Goal: Information Seeking & Learning: Learn about a topic

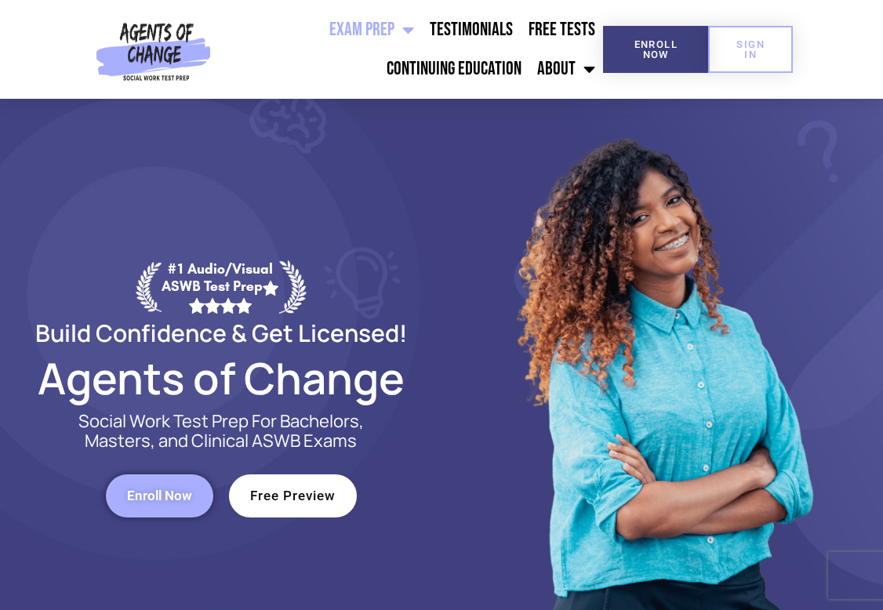
scroll to position [3, 0]
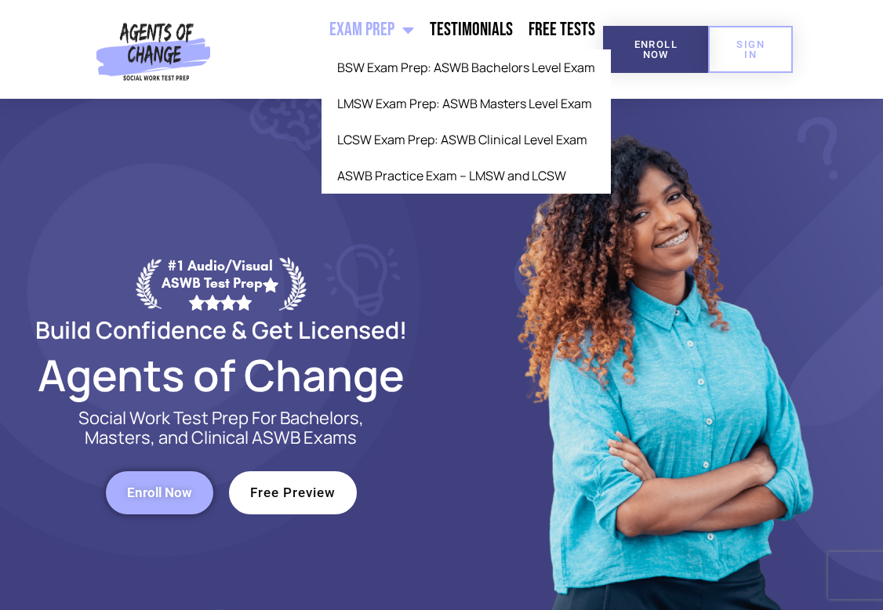
click at [400, 31] on span "Menu" at bounding box center [405, 30] width 20 height 35
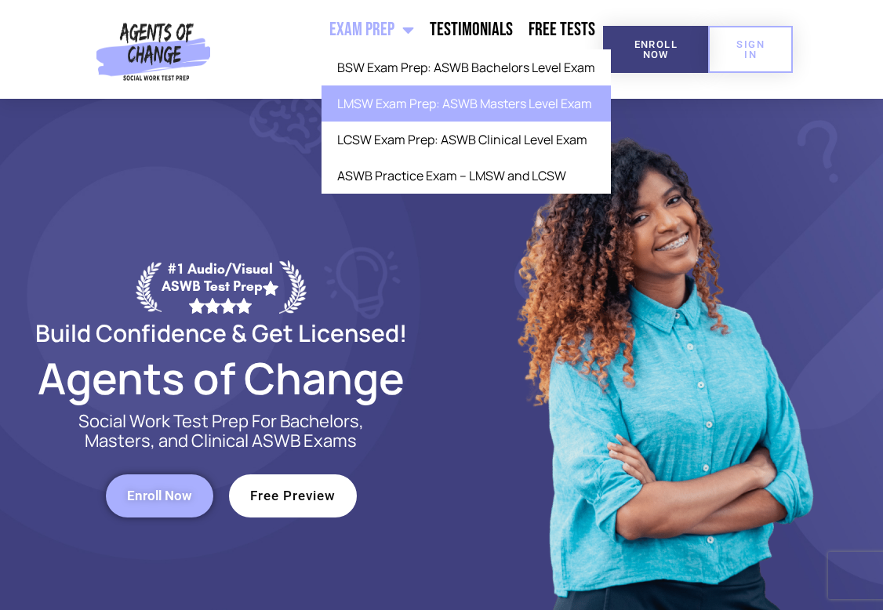
click at [397, 111] on link "LMSW Exam Prep: ASWB Masters Level Exam" at bounding box center [466, 103] width 289 height 36
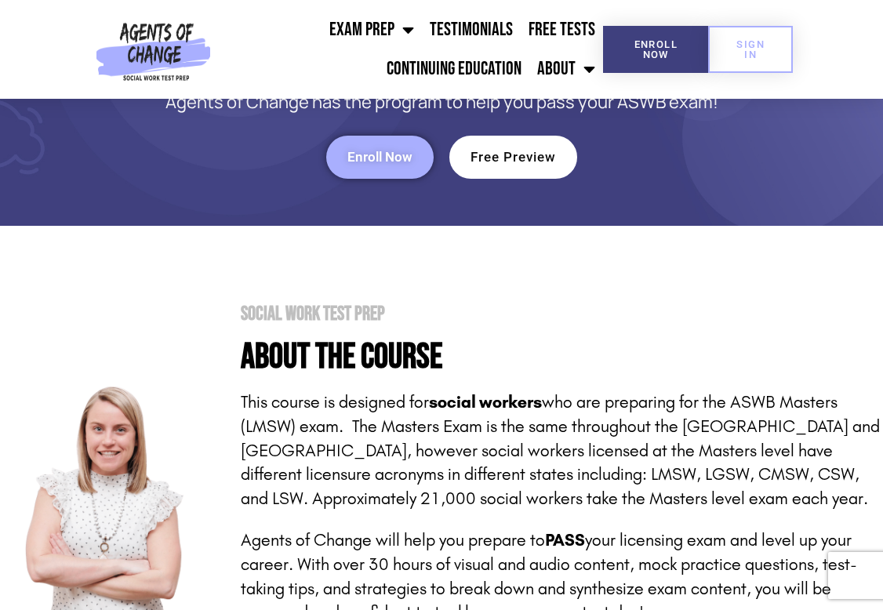
scroll to position [175, 0]
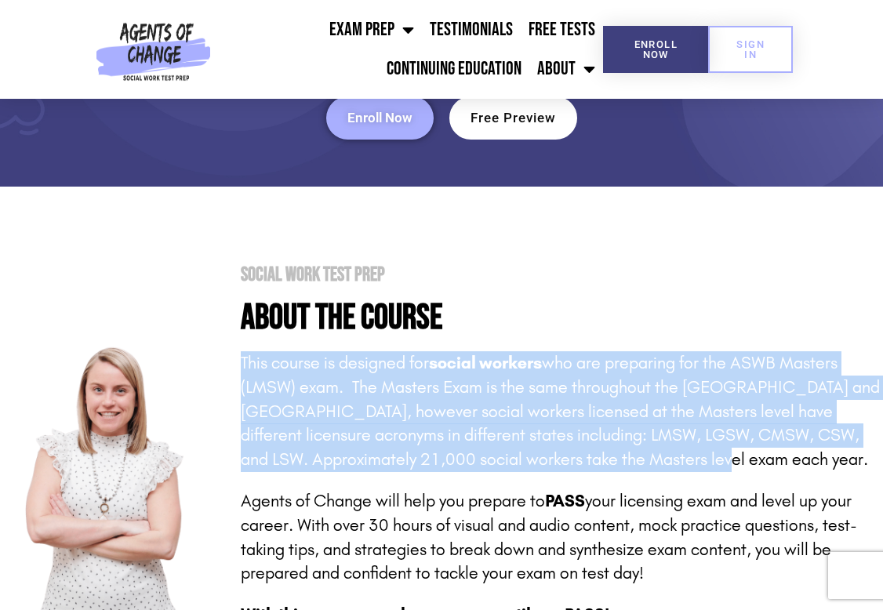
drag, startPoint x: 420, startPoint y: 358, endPoint x: 594, endPoint y: 446, distance: 195.0
click at [594, 446] on div "Social Work Test Prep About the Course This course is designed for social worke…" at bounding box center [552, 479] width 663 height 428
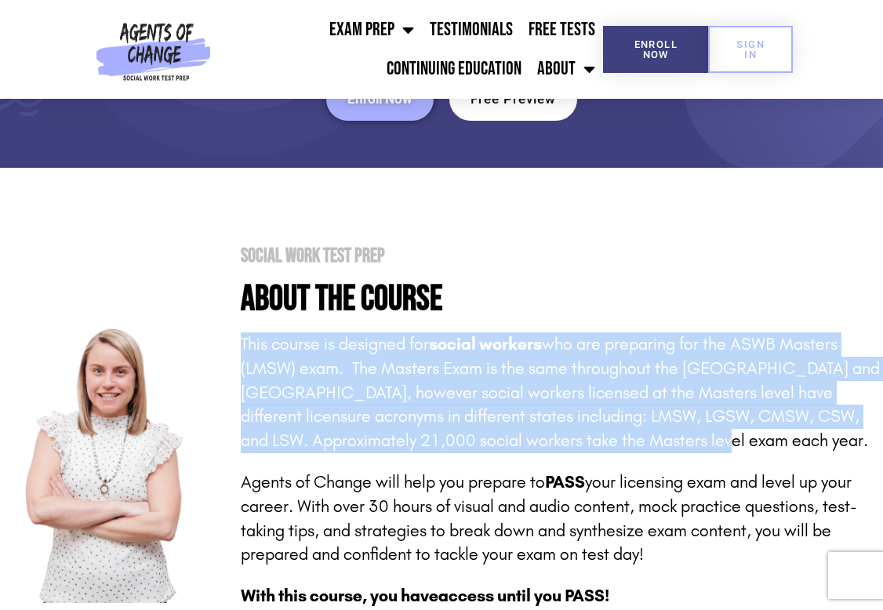
scroll to position [327, 0]
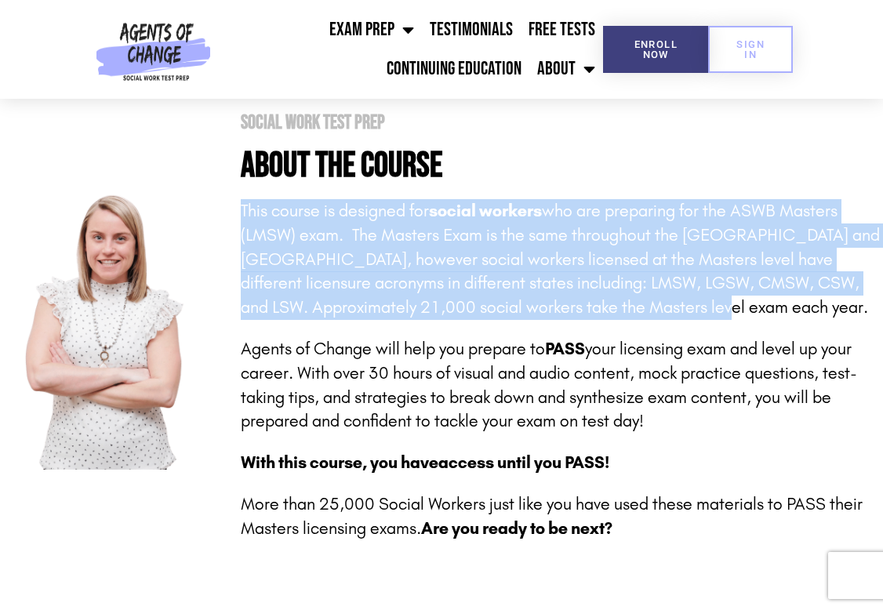
click at [300, 271] on p "This course is designed for social workers who are preparing for the ASWB Maste…" at bounding box center [562, 259] width 643 height 121
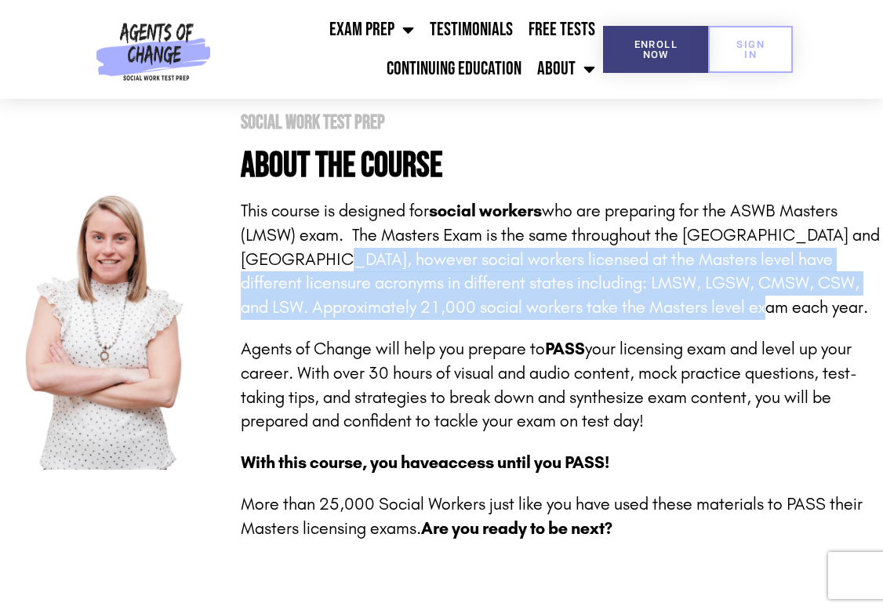
drag, startPoint x: 296, startPoint y: 248, endPoint x: 683, endPoint y: 311, distance: 391.9
click at [683, 311] on p "This course is designed for social workers who are preparing for the ASWB Maste…" at bounding box center [562, 259] width 643 height 121
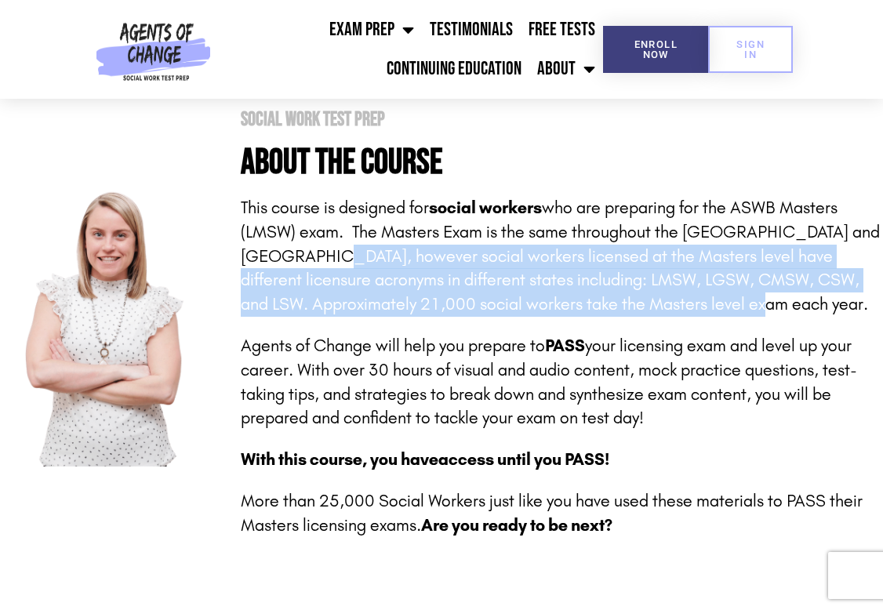
scroll to position [333, 0]
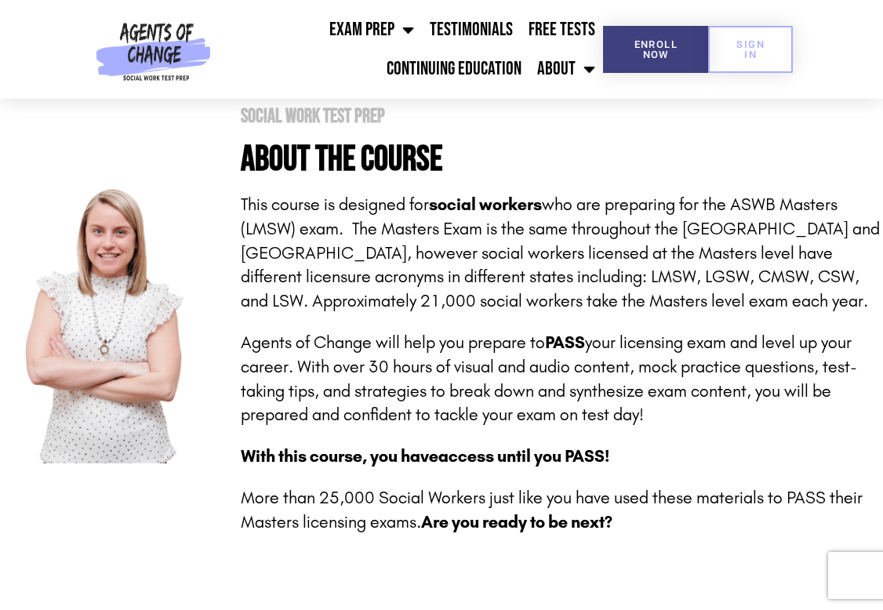
click at [683, 313] on div "This course is designed for social workers who are preparing for the ASWB Maste…" at bounding box center [562, 364] width 643 height 342
click at [268, 347] on p "Agents of Change will help you prepare to PASS your licensing exam and level up…" at bounding box center [562, 379] width 643 height 96
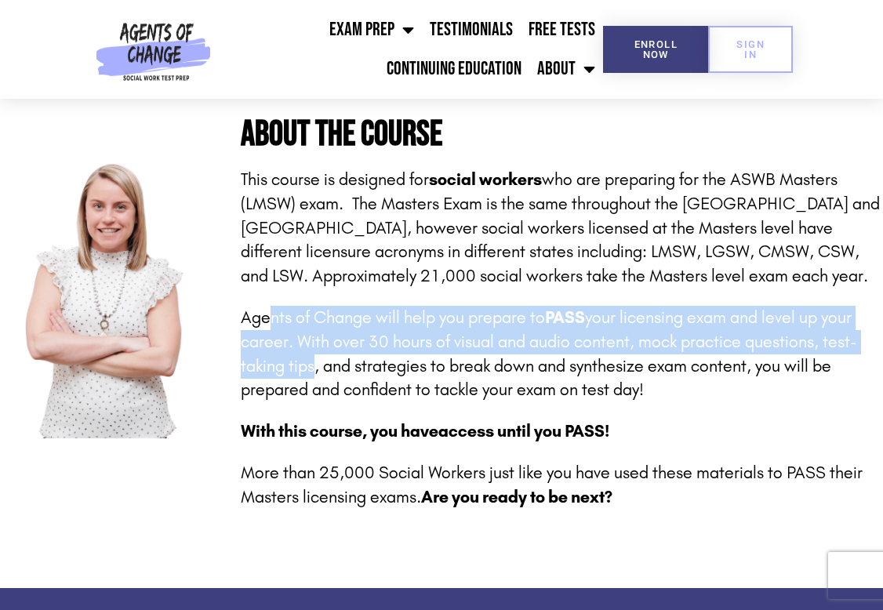
scroll to position [362, 0]
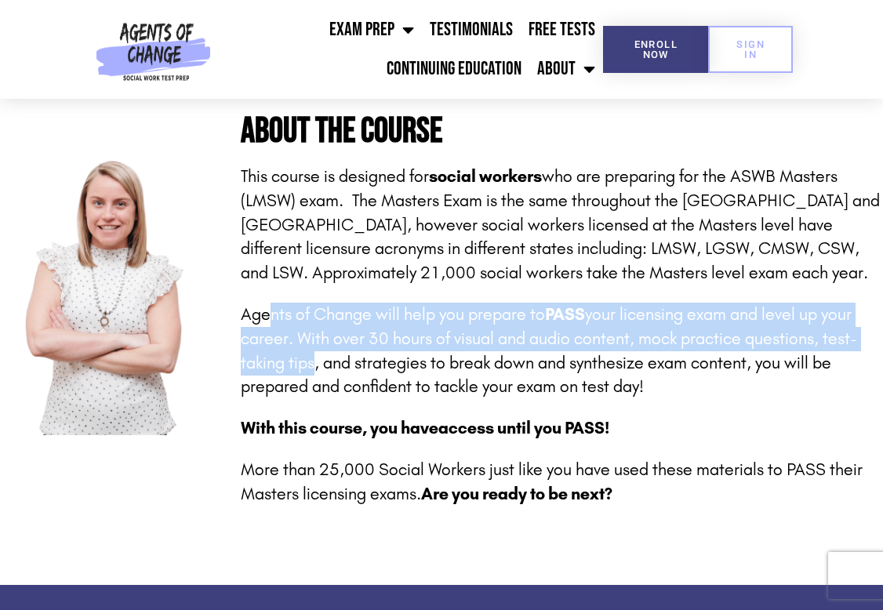
drag, startPoint x: 266, startPoint y: 347, endPoint x: 784, endPoint y: 384, distance: 519.1
click at [784, 384] on p "Agents of Change will help you prepare to PASS your licensing exam and level up…" at bounding box center [562, 351] width 643 height 96
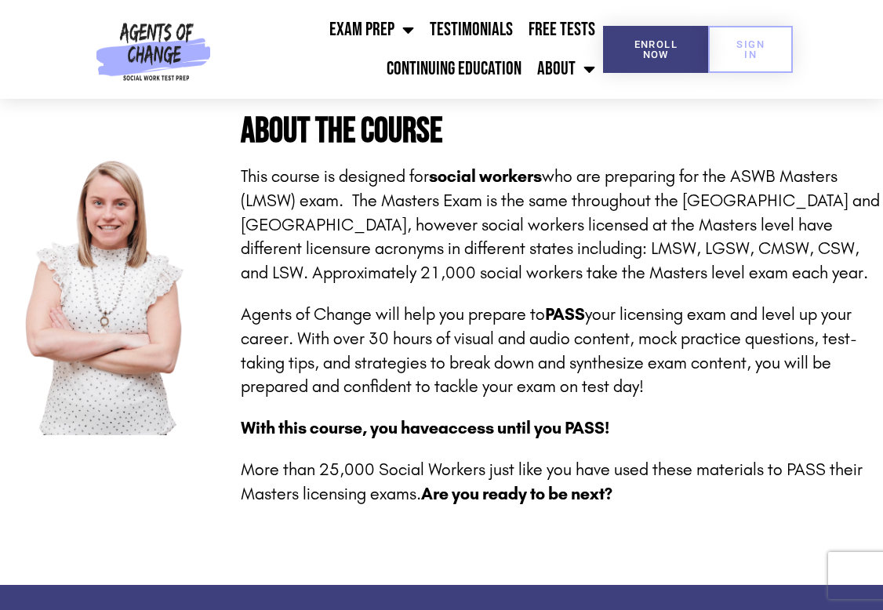
click at [711, 403] on div "This course is designed for social workers who are preparing for the ASWB Maste…" at bounding box center [562, 336] width 643 height 342
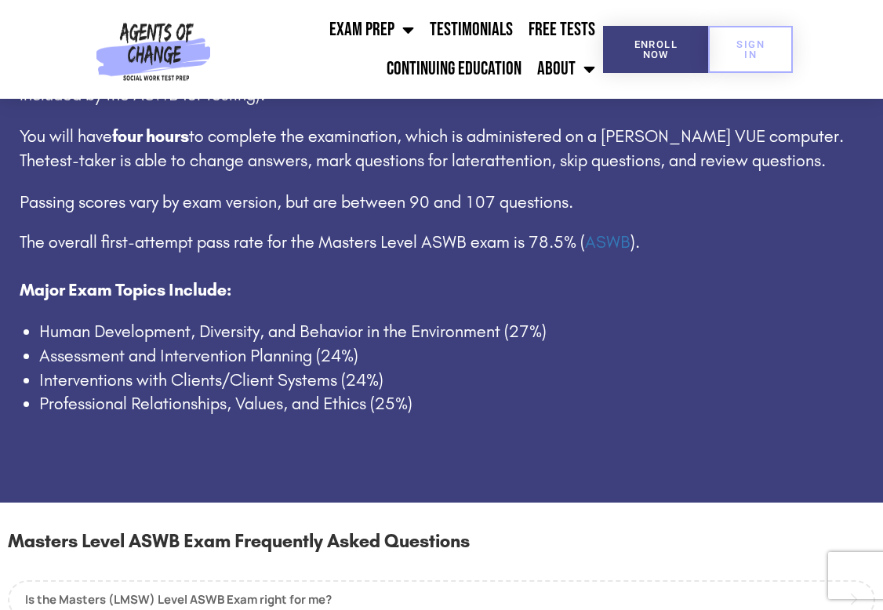
scroll to position [887, 0]
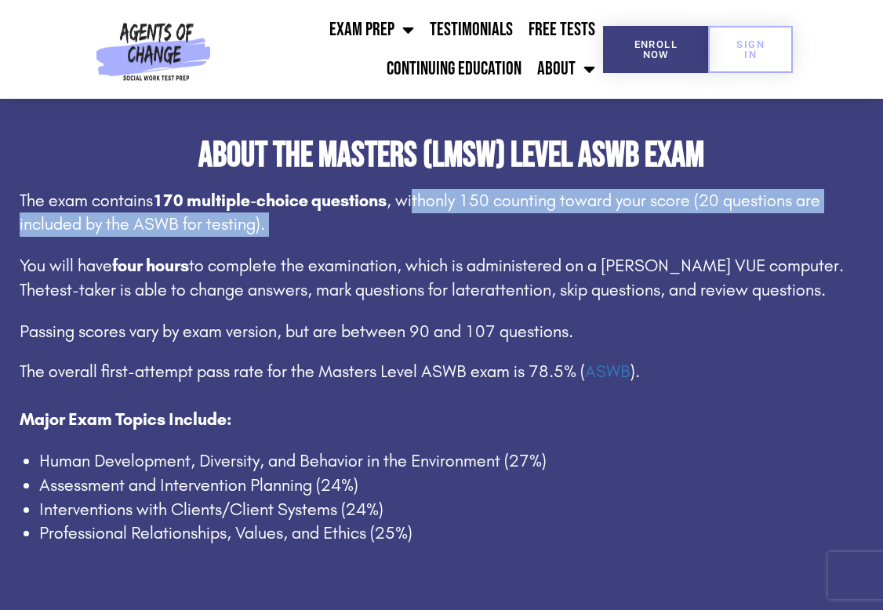
drag, startPoint x: 413, startPoint y: 194, endPoint x: 436, endPoint y: 235, distance: 46.7
click at [436, 235] on div "The exam contains 170 multiple-choice questions , with only 150 counting toward…" at bounding box center [452, 368] width 864 height 358
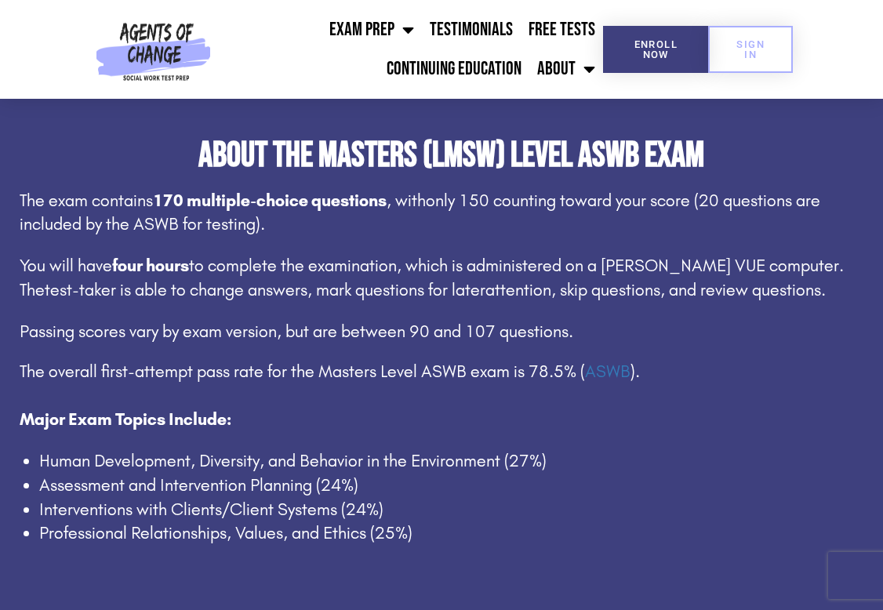
click at [444, 244] on div "The exam contains 170 multiple-choice questions , with only 150 counting toward…" at bounding box center [452, 368] width 864 height 358
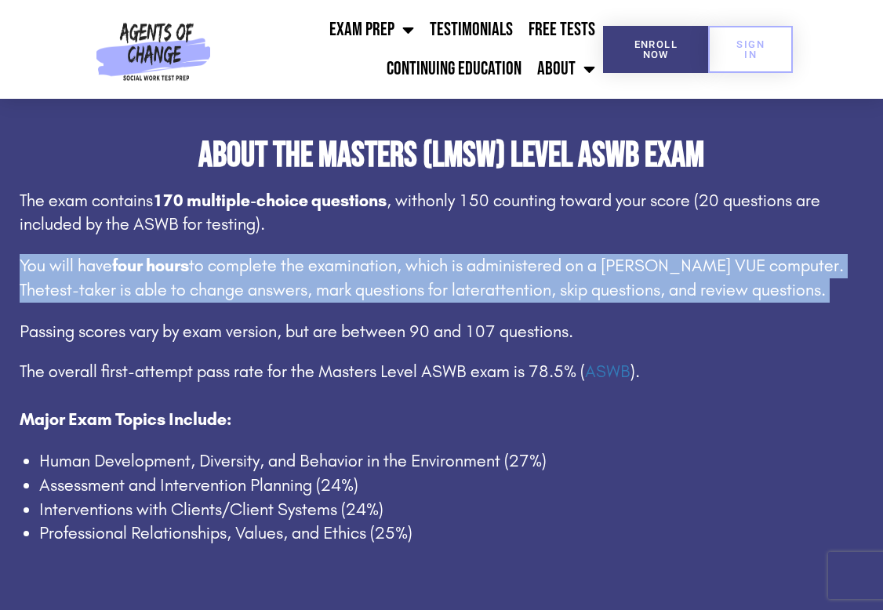
drag, startPoint x: 9, startPoint y: 255, endPoint x: 162, endPoint y: 299, distance: 158.4
click at [162, 299] on div "About the Masters (LMSW) Level ASWB Exam The exam contains 170 multiple-choice …" at bounding box center [441, 346] width 883 height 417
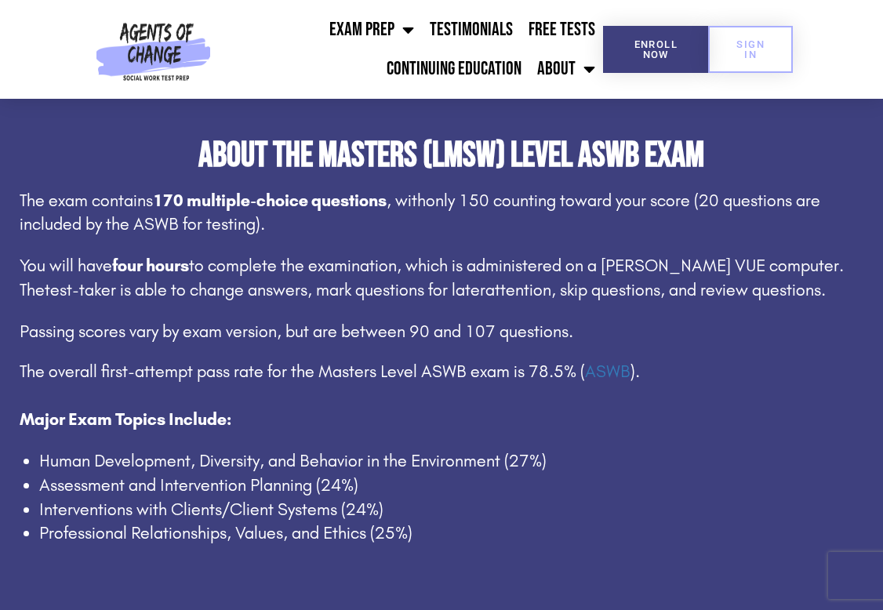
click at [162, 299] on div "The exam contains 170 multiple-choice questions , with only 150 counting toward…" at bounding box center [452, 368] width 864 height 358
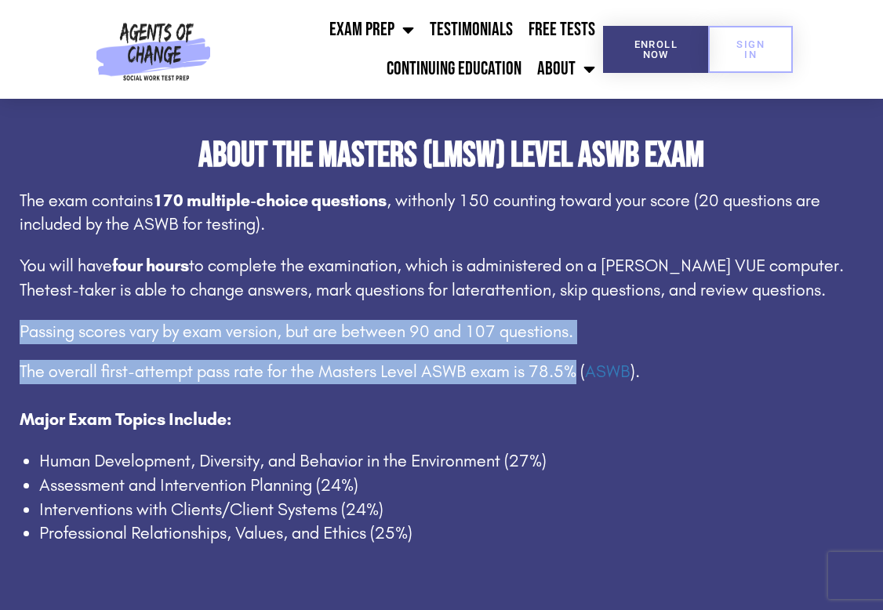
drag, startPoint x: 157, startPoint y: 309, endPoint x: 555, endPoint y: 373, distance: 403.5
click at [564, 367] on div "The exam contains 170 multiple-choice questions , with only 150 counting toward…" at bounding box center [452, 368] width 864 height 358
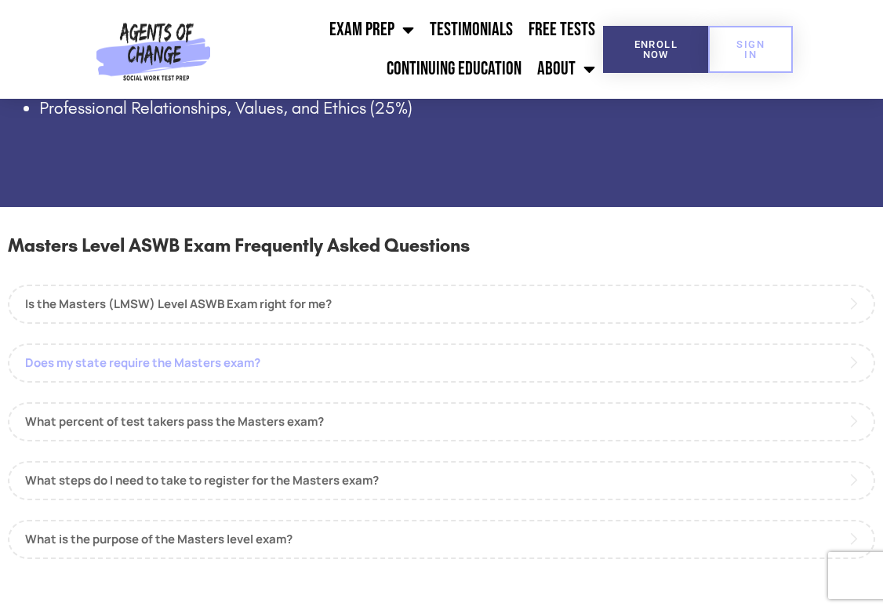
scroll to position [1337, 0]
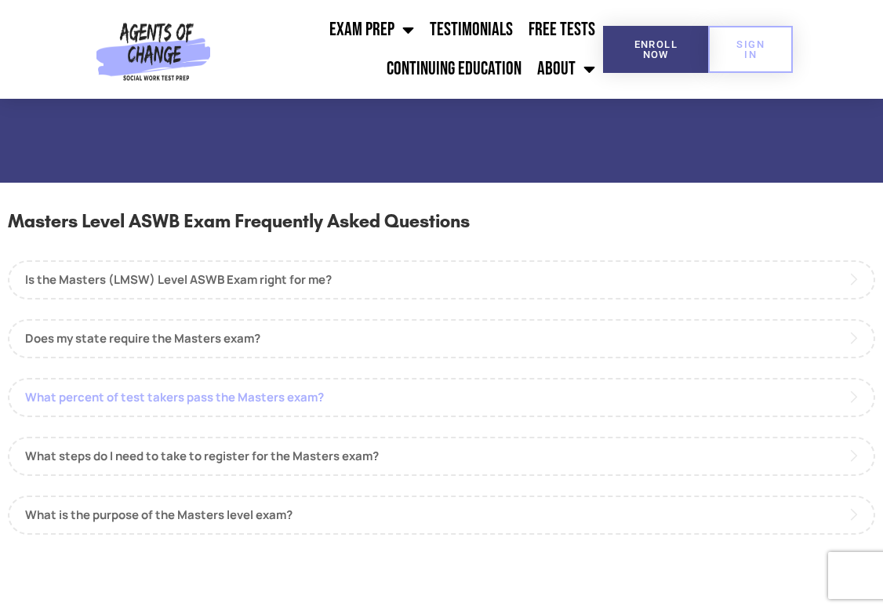
click at [295, 378] on link "What percent of test takers pass the Masters exam?" at bounding box center [442, 397] width 868 height 39
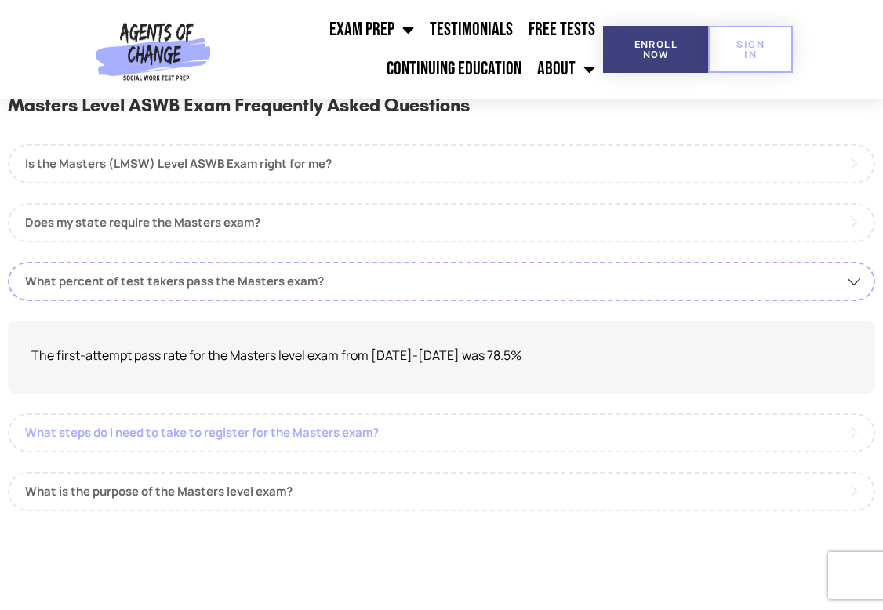
click at [338, 420] on link "What steps do I need to take to register for the Masters exam?" at bounding box center [442, 432] width 868 height 39
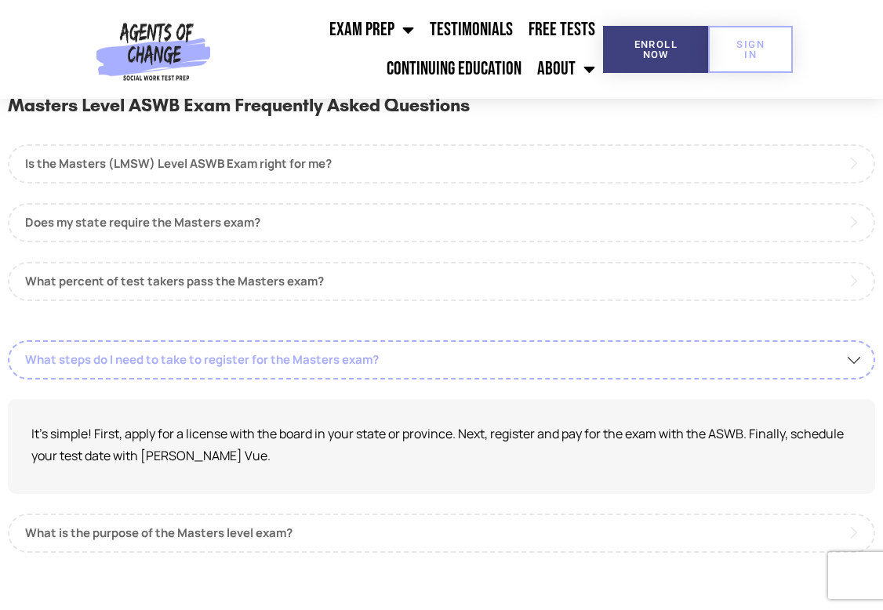
scroll to position [1456, 0]
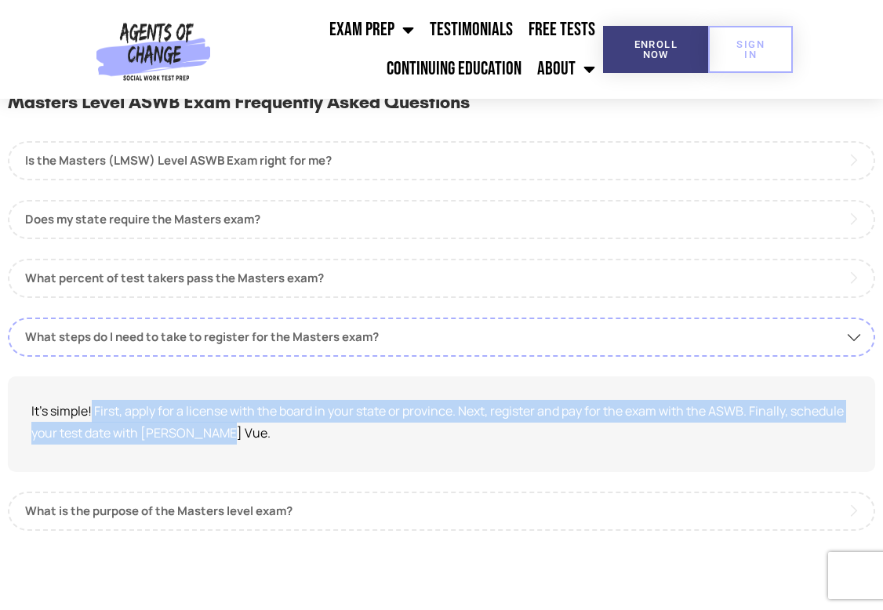
drag, startPoint x: 92, startPoint y: 388, endPoint x: 264, endPoint y: 442, distance: 180.9
click at [264, 442] on div "It's simple! First, apply for a license with the board in your state or provinc…" at bounding box center [442, 425] width 868 height 96
click at [373, 427] on p "It's simple! First, apply for a license with the board in your state or provinc…" at bounding box center [441, 422] width 820 height 45
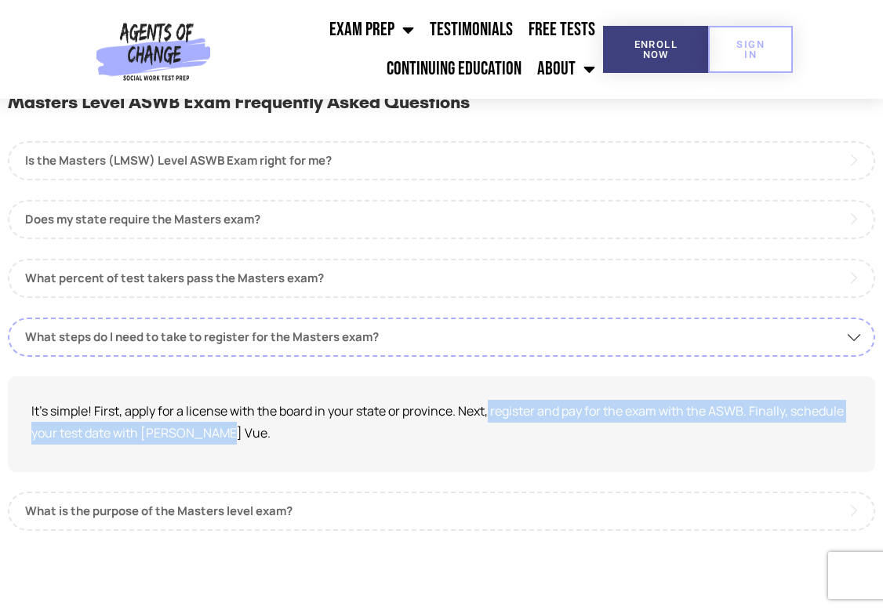
drag, startPoint x: 493, startPoint y: 393, endPoint x: 509, endPoint y: 441, distance: 50.6
click at [509, 441] on div "It's simple! First, apply for a license with the board in your state or provinc…" at bounding box center [442, 425] width 868 height 96
click at [286, 492] on link "What is the purpose of the Masters level exam?" at bounding box center [442, 511] width 868 height 39
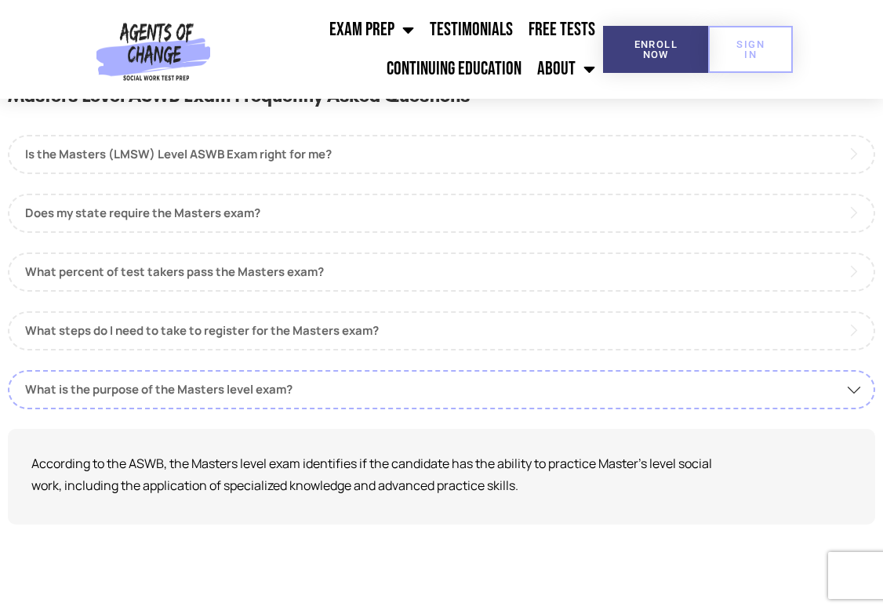
scroll to position [1475, 0]
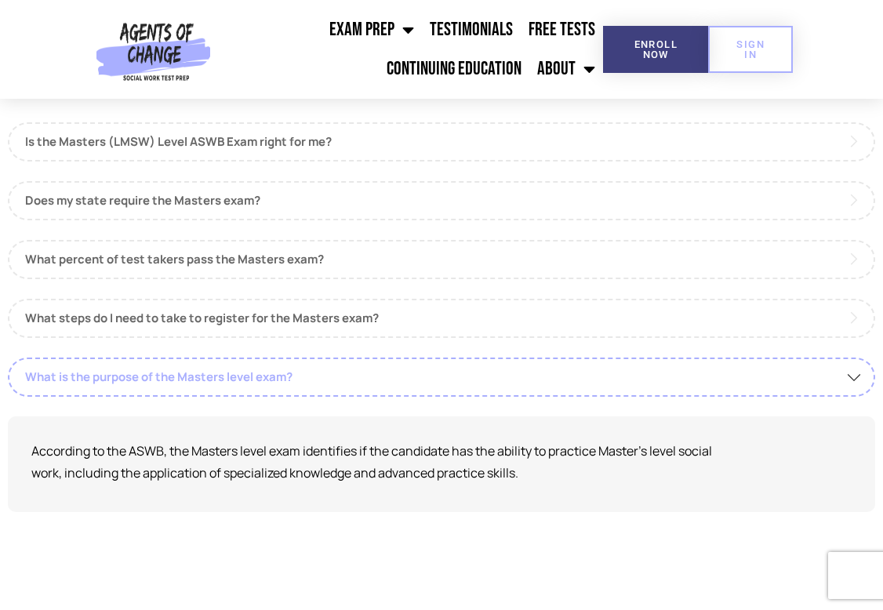
click at [482, 360] on link "What is the purpose of the Masters level exam?" at bounding box center [442, 377] width 868 height 39
